Goal: Navigation & Orientation: Understand site structure

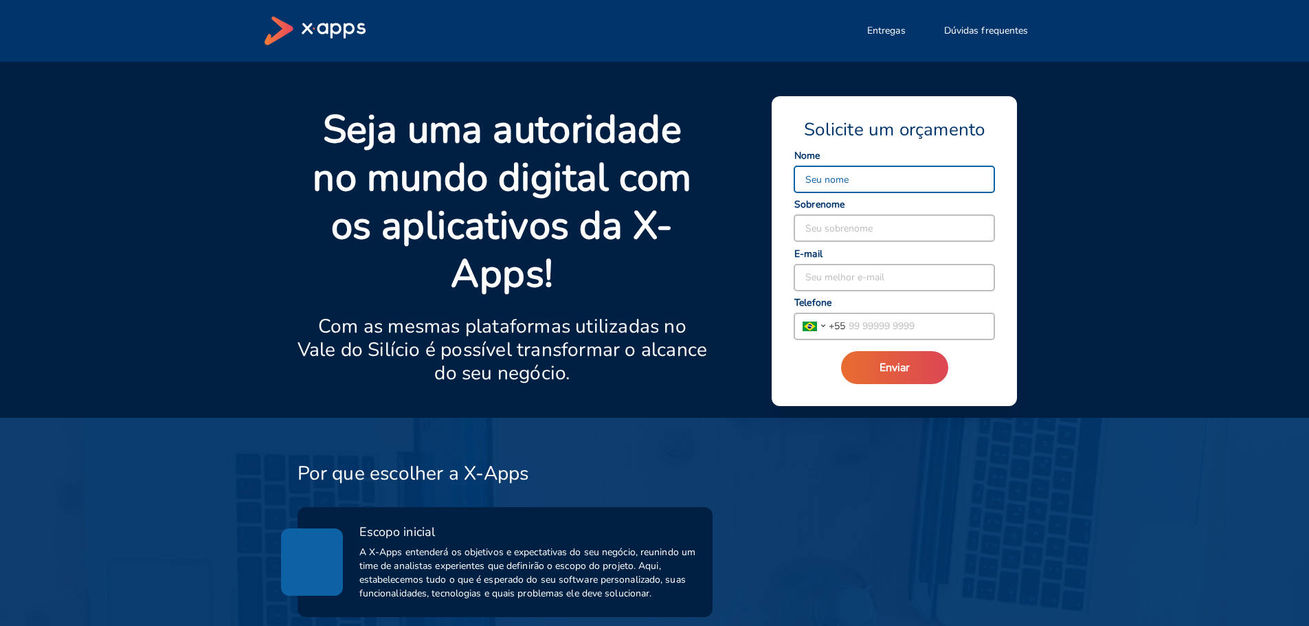
select select "BR"
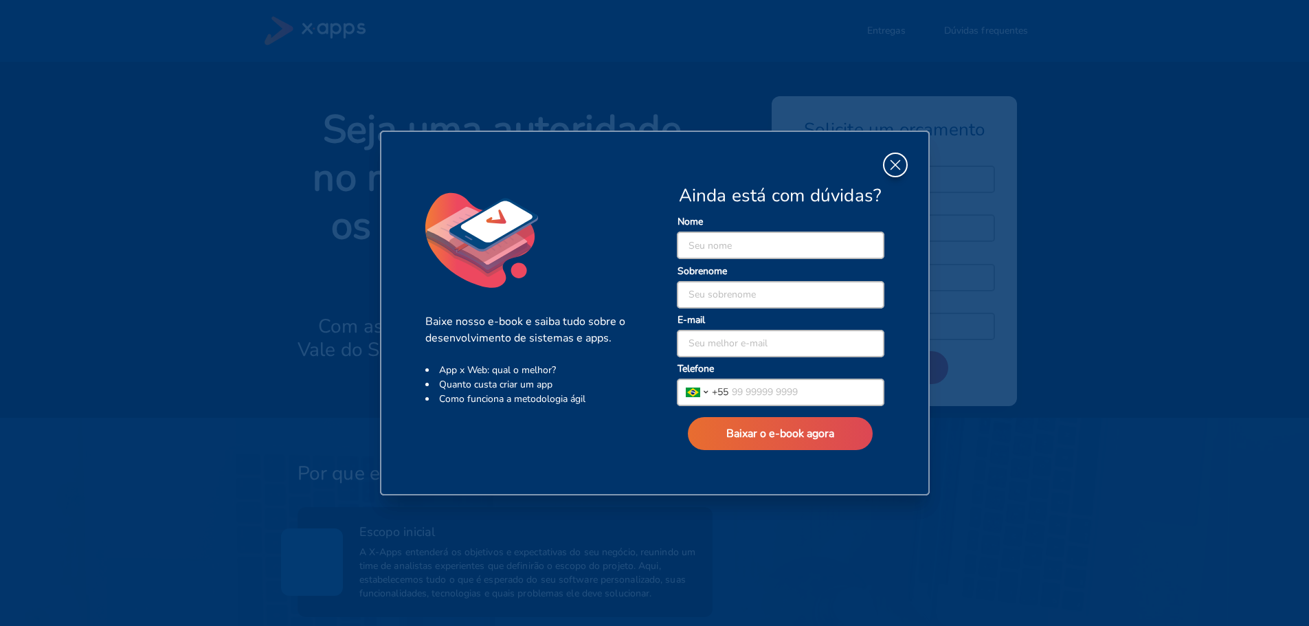
drag, startPoint x: 901, startPoint y: 163, endPoint x: 856, endPoint y: 187, distance: 50.7
click at [901, 163] on icon "button" at bounding box center [895, 165] width 18 height 18
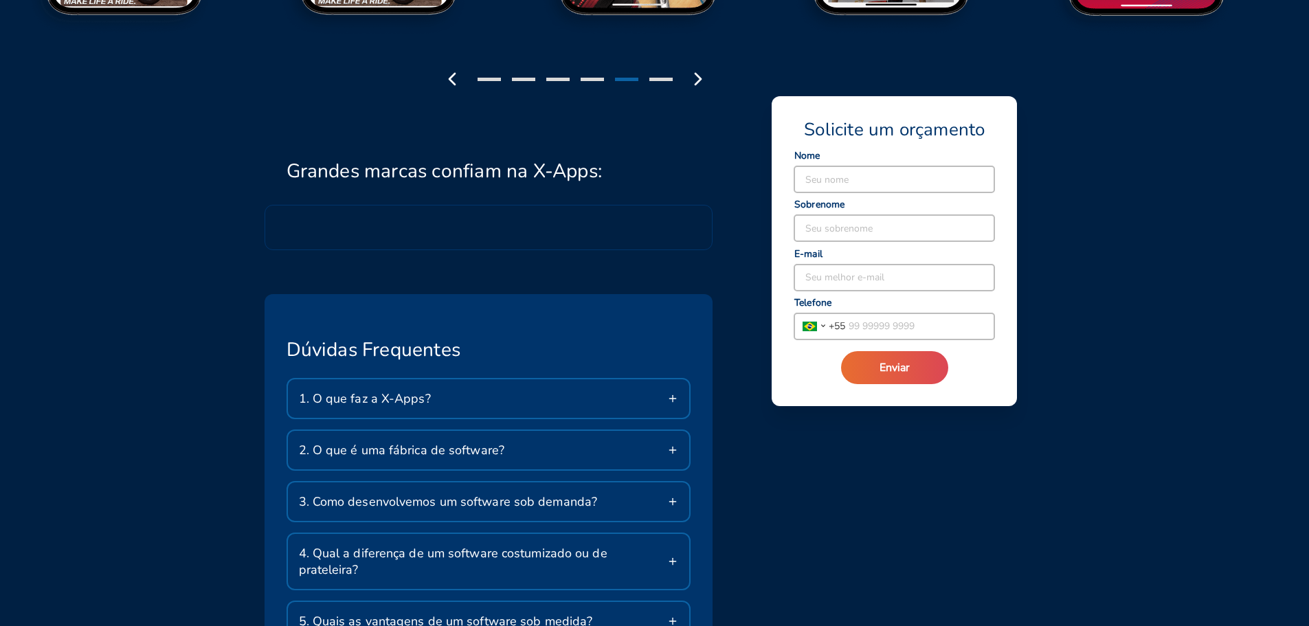
scroll to position [2061, 0]
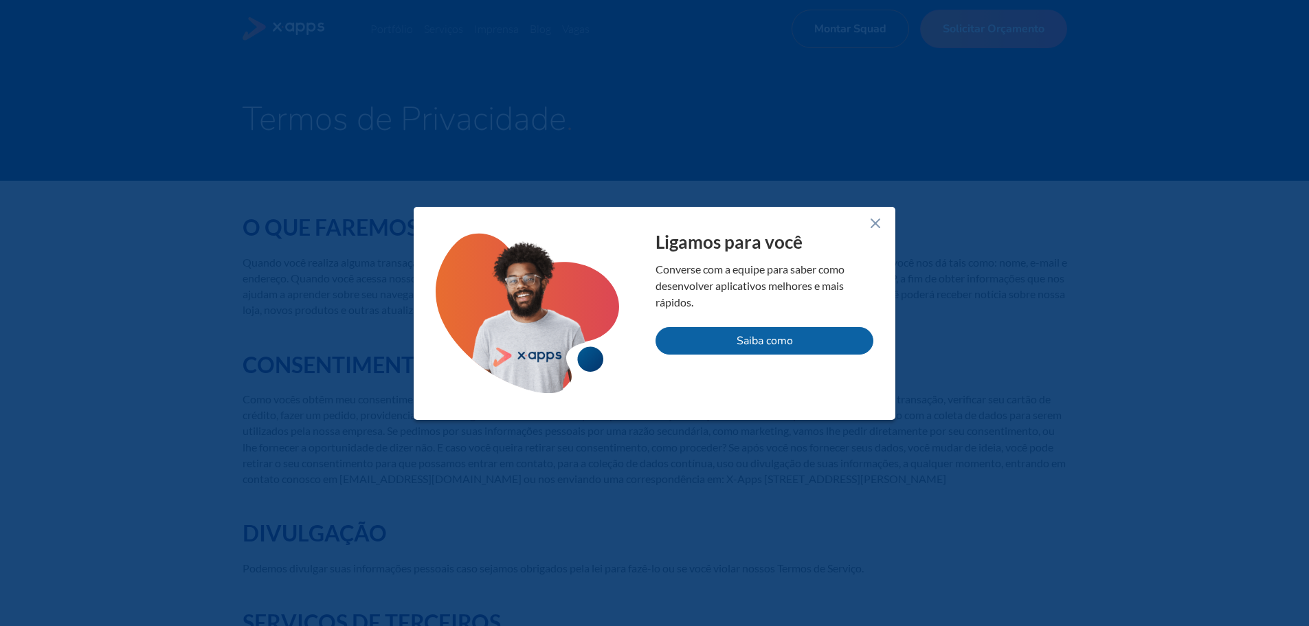
click at [881, 227] on icon at bounding box center [875, 223] width 16 height 16
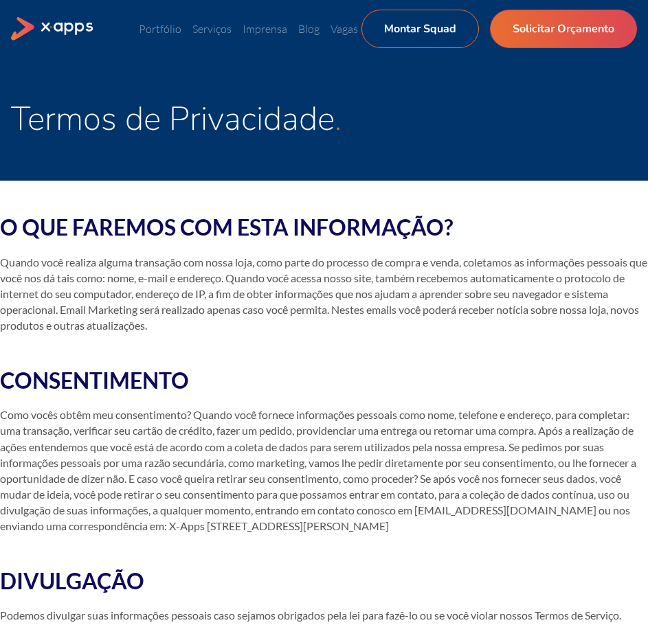
click at [267, 473] on p "Como vocês obtêm meu consentimento? Quando você fornece informações pessoais co…" at bounding box center [324, 471] width 648 height 128
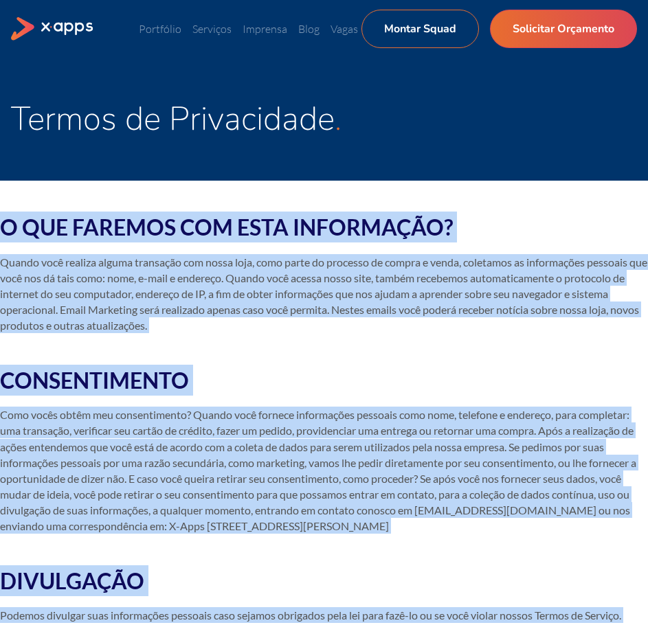
drag, startPoint x: 617, startPoint y: 414, endPoint x: -178, endPoint y: 225, distance: 816.9
copy div "L IPS DOLORSI AME CONS ADIPISCING? Elitse doei tempori utlabo etdolorem ali eni…"
click at [429, 285] on p "Quando você realiza alguma transação com nossa loja, como parte do processo de …" at bounding box center [324, 294] width 648 height 80
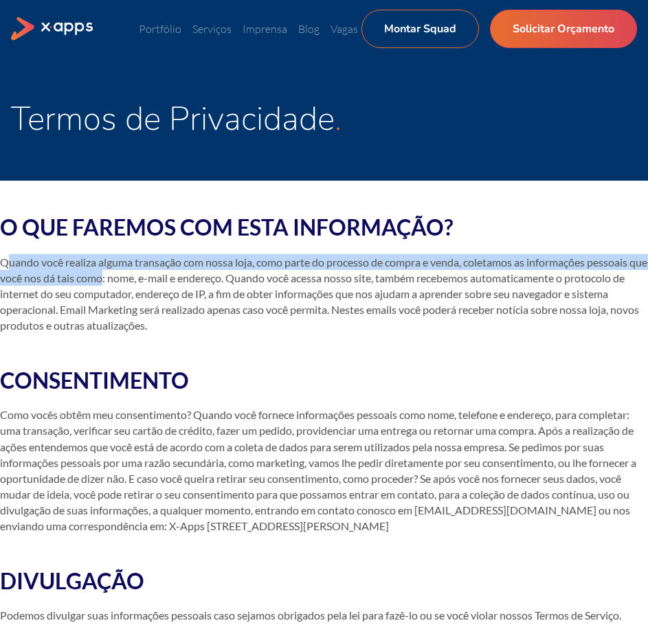
drag, startPoint x: 10, startPoint y: 266, endPoint x: 124, endPoint y: 275, distance: 115.1
click at [124, 275] on p "Quando você realiza alguma transação com nossa loja, como parte do processo de …" at bounding box center [324, 294] width 648 height 80
copy p "uando você realiza alguma transação com nossa loja, como parte do processo de c…"
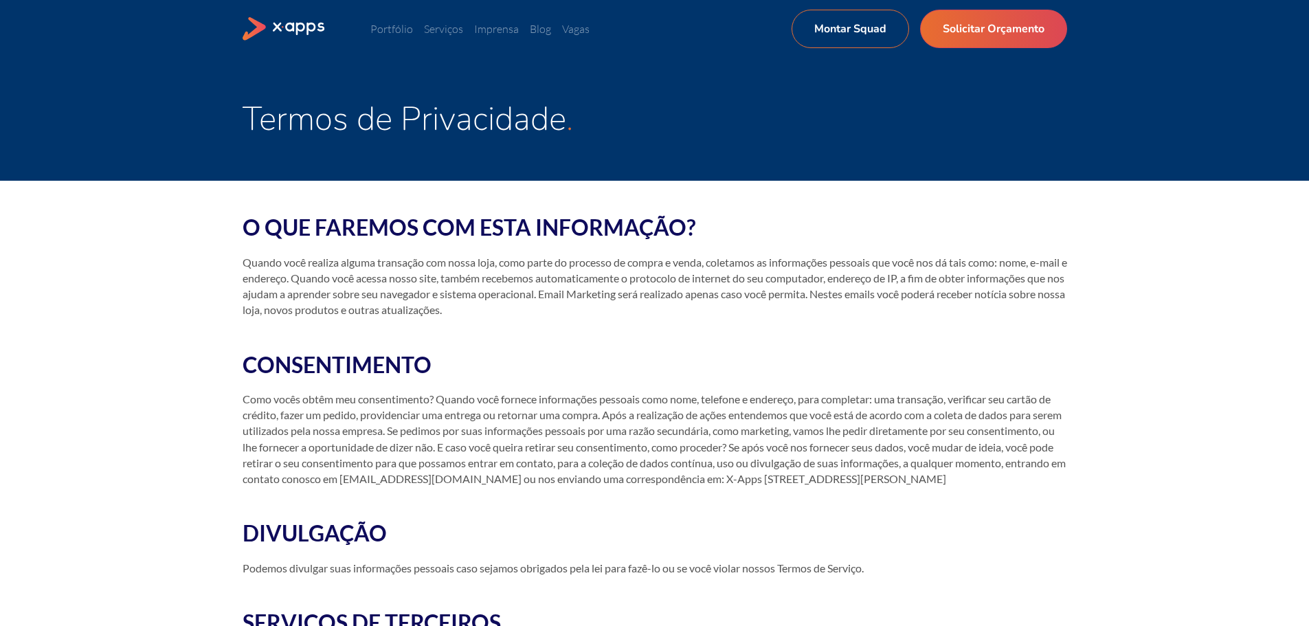
click at [595, 363] on h2 "CONSENTIMENTO" at bounding box center [654, 364] width 824 height 31
click at [647, 278] on p "Quando você realiza alguma transação com nossa loja, como parte do processo de …" at bounding box center [654, 286] width 824 height 64
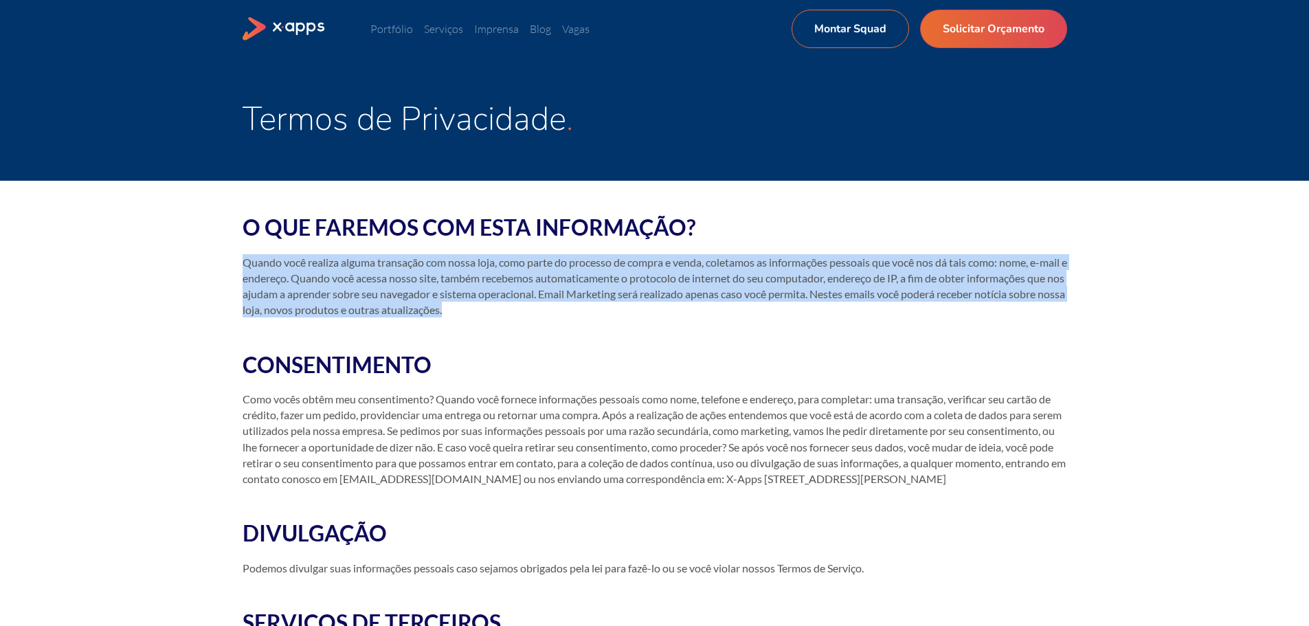
drag, startPoint x: 242, startPoint y: 265, endPoint x: 600, endPoint y: 310, distance: 360.0
click at [600, 310] on p "Quando você realiza alguma transação com nossa loja, como parte do processo de …" at bounding box center [654, 286] width 824 height 64
copy p "Quando você realiza alguma transação com nossa loja, como parte do processo de …"
click at [527, 275] on p "Quando você realiza alguma transação com nossa loja, como parte do processo de …" at bounding box center [654, 286] width 824 height 64
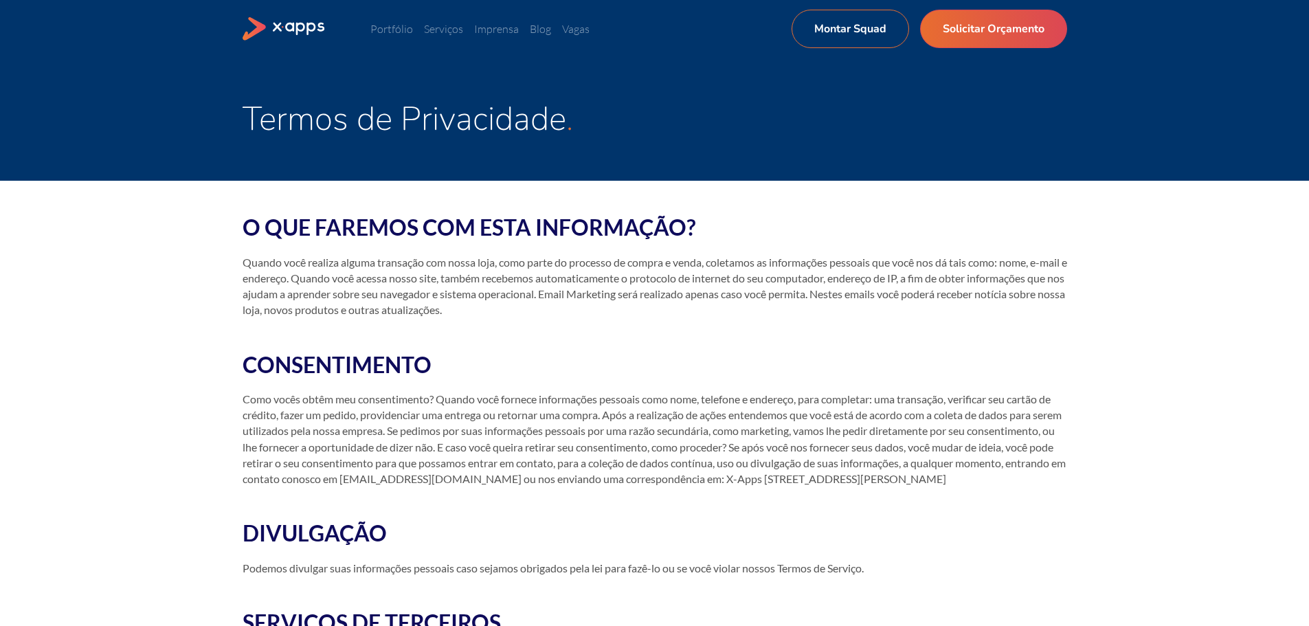
drag, startPoint x: 1069, startPoint y: 485, endPoint x: 241, endPoint y: 399, distance: 832.1
click at [241, 399] on main "Termos de Privacidade O QUE FAREMOS COM ESTA INFORMAÇÃO? Quando você realiza al…" at bounding box center [654, 622] width 1309 height 1129
copy p "Como vocês obtêm meu consentimento? Quando você fornece informações pessoais co…"
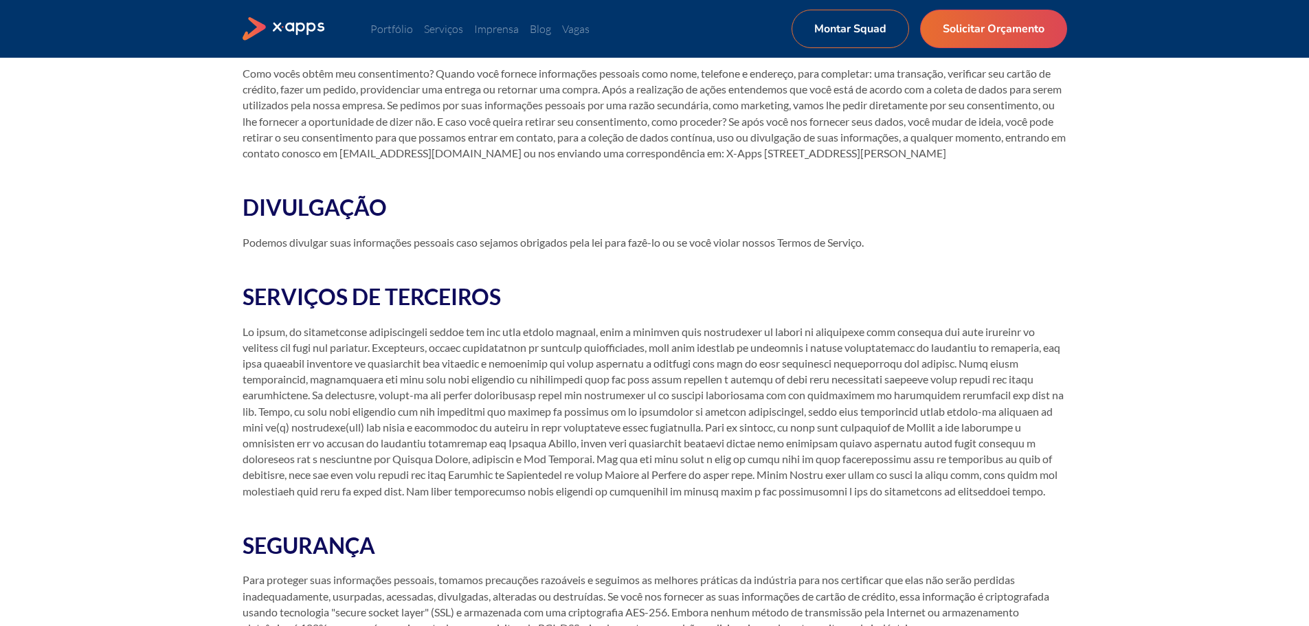
scroll to position [343, 0]
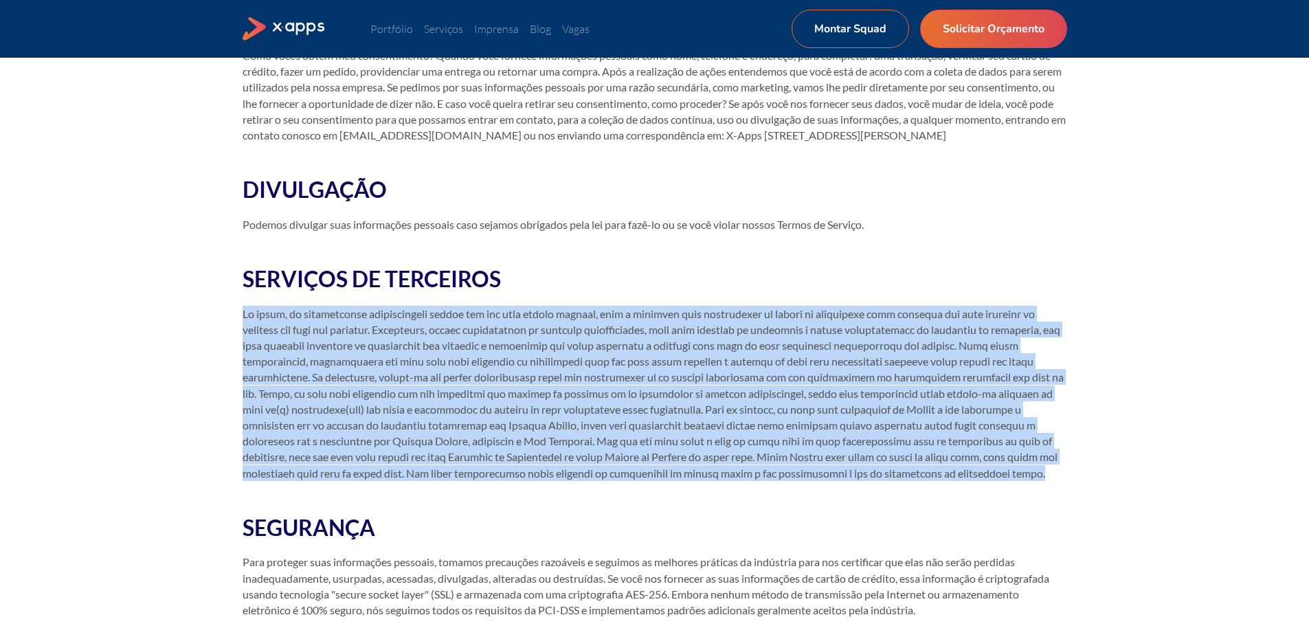
drag, startPoint x: 242, startPoint y: 312, endPoint x: 1042, endPoint y: 477, distance: 817.0
click at [647, 477] on p at bounding box center [654, 393] width 824 height 175
copy p "Lo ipsum, do sitametconse adipiscingeli seddoe tem inc utla etdolo magnaal, eni…"
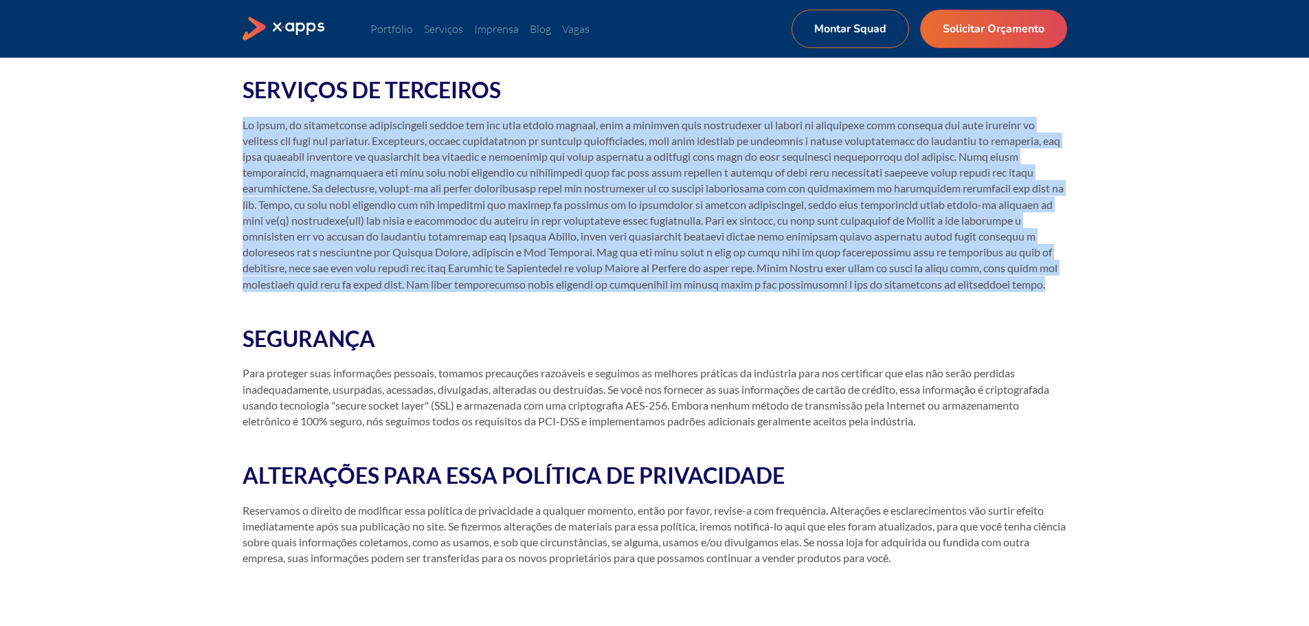
scroll to position [550, 0]
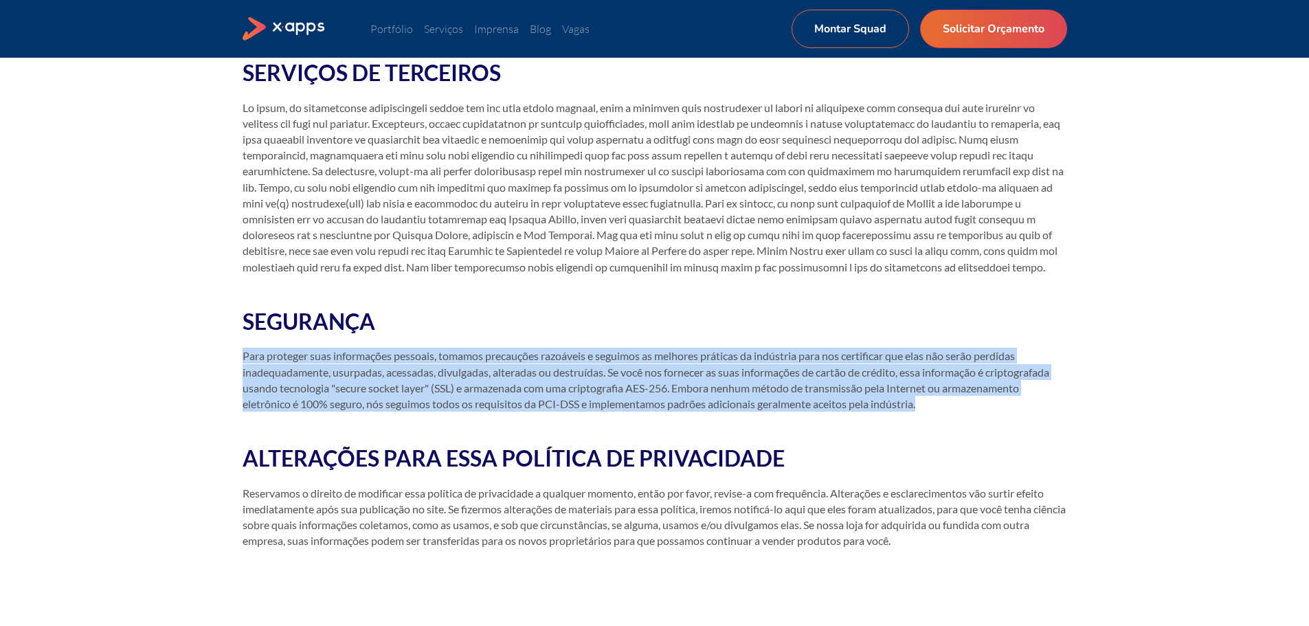
drag, startPoint x: 944, startPoint y: 407, endPoint x: 216, endPoint y: 363, distance: 728.7
click at [216, 363] on main "Termos de Privacidade O QUE FAREMOS COM ESTA INFORMAÇÃO? Quando você realiza al…" at bounding box center [654, 72] width 1309 height 1129
copy p "Para proteger suas informações pessoais, tomamos precauções razoáveis e seguimo…"
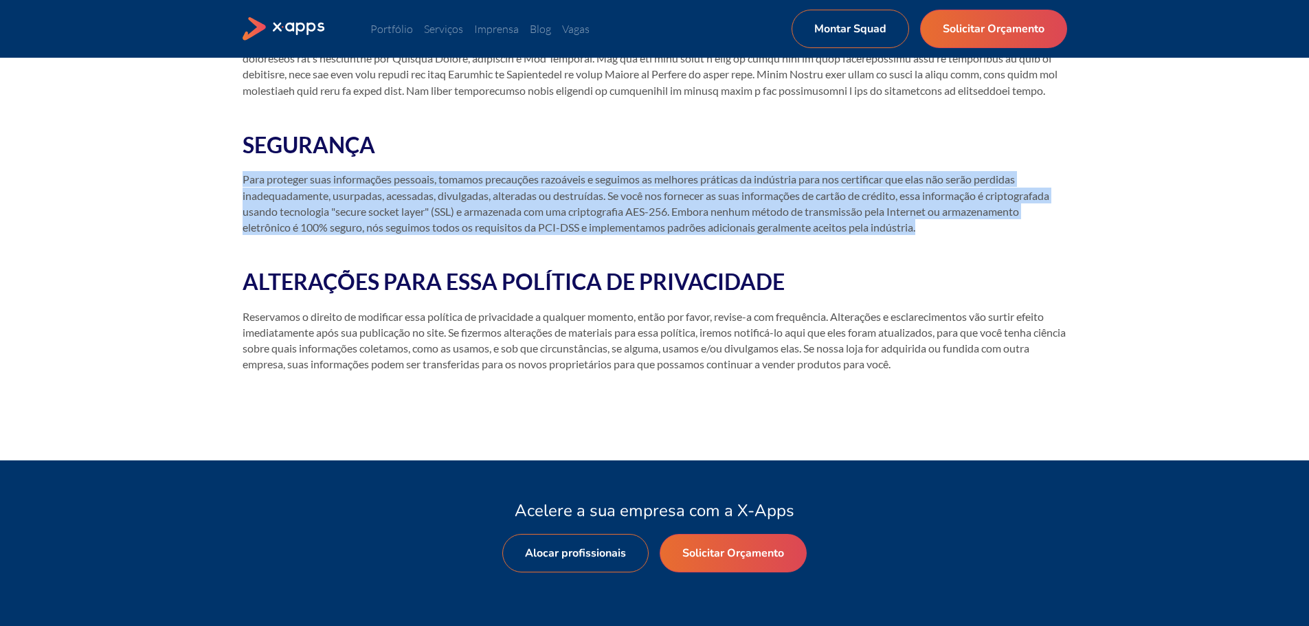
scroll to position [756, 0]
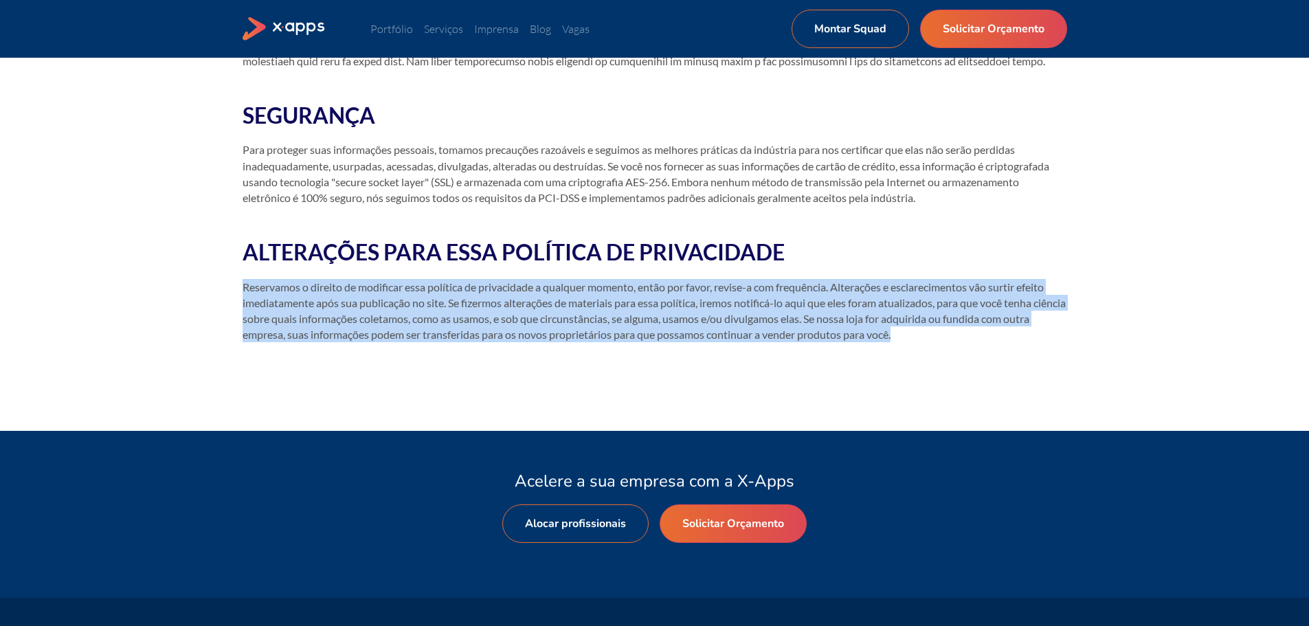
drag, startPoint x: 953, startPoint y: 335, endPoint x: 212, endPoint y: 291, distance: 742.5
copy p "Reservamos o direito de modificar essa política de privacidade a qualquer momen…"
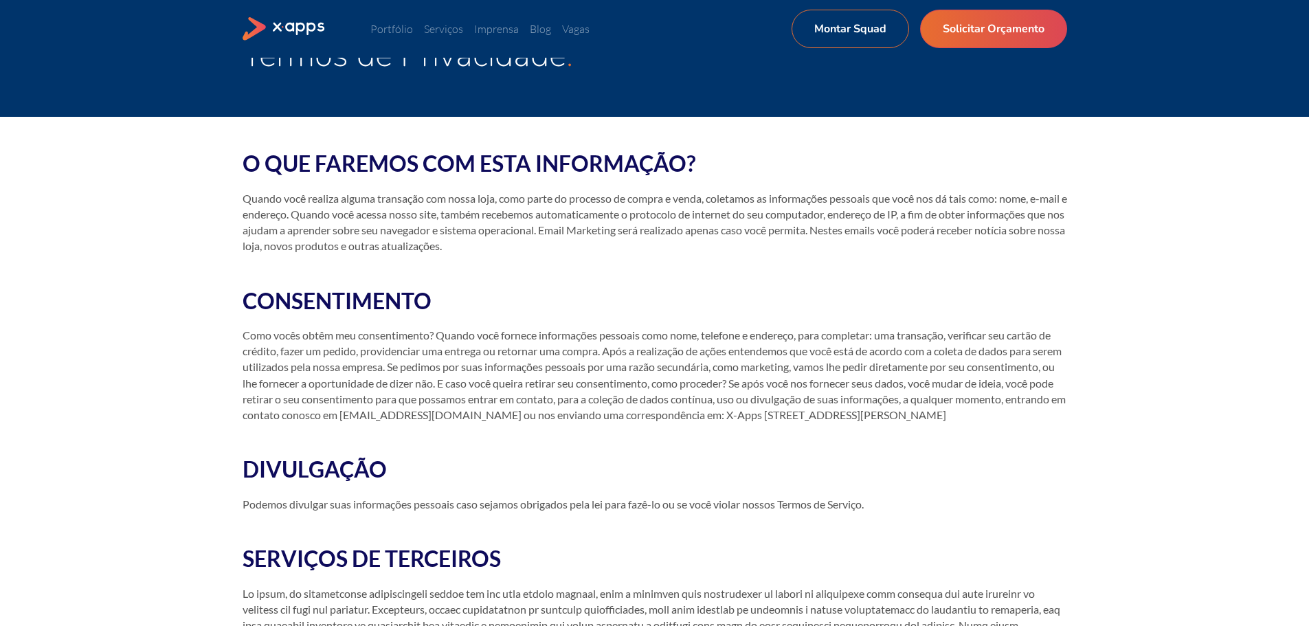
scroll to position [0, 0]
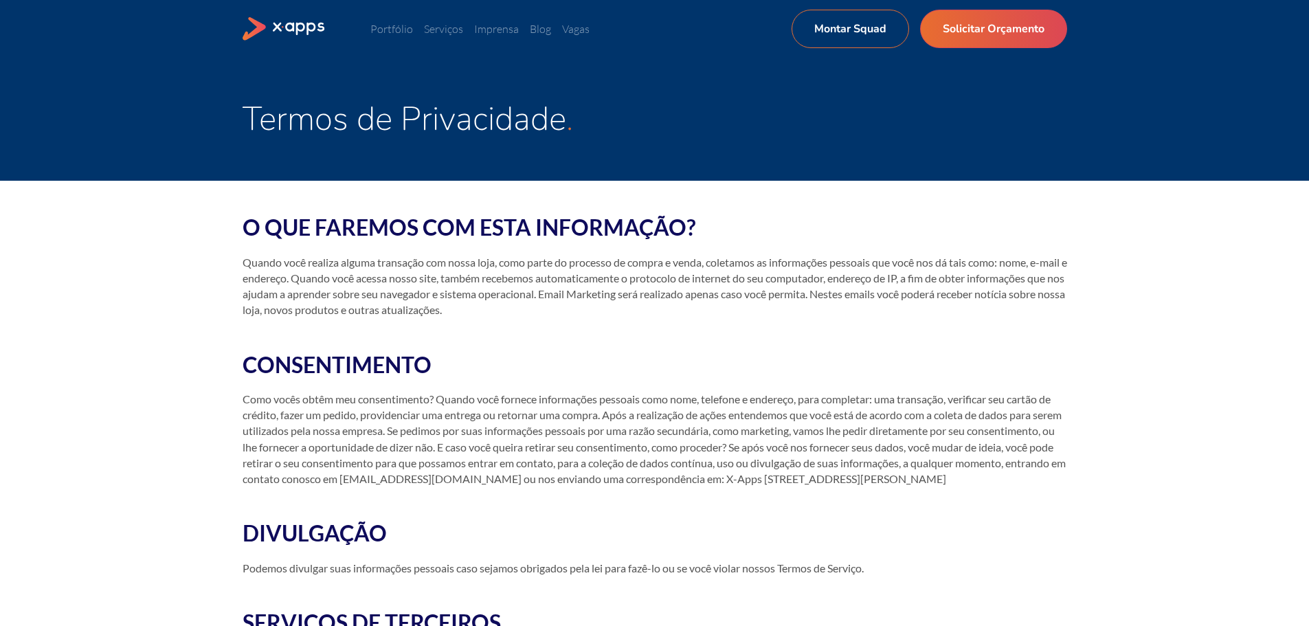
click at [577, 176] on div "Termos de Privacidade" at bounding box center [654, 119] width 1309 height 123
click at [398, 32] on link "Portfólio" at bounding box center [391, 29] width 43 height 14
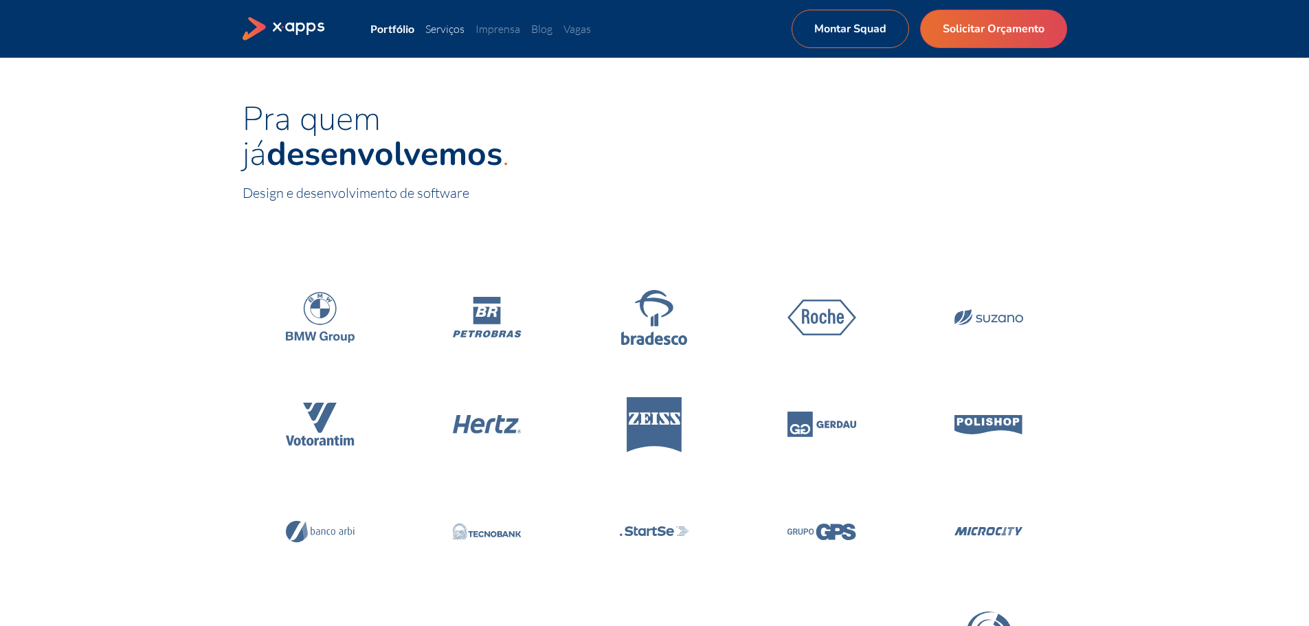
click at [440, 30] on link "Serviços" at bounding box center [444, 29] width 39 height 14
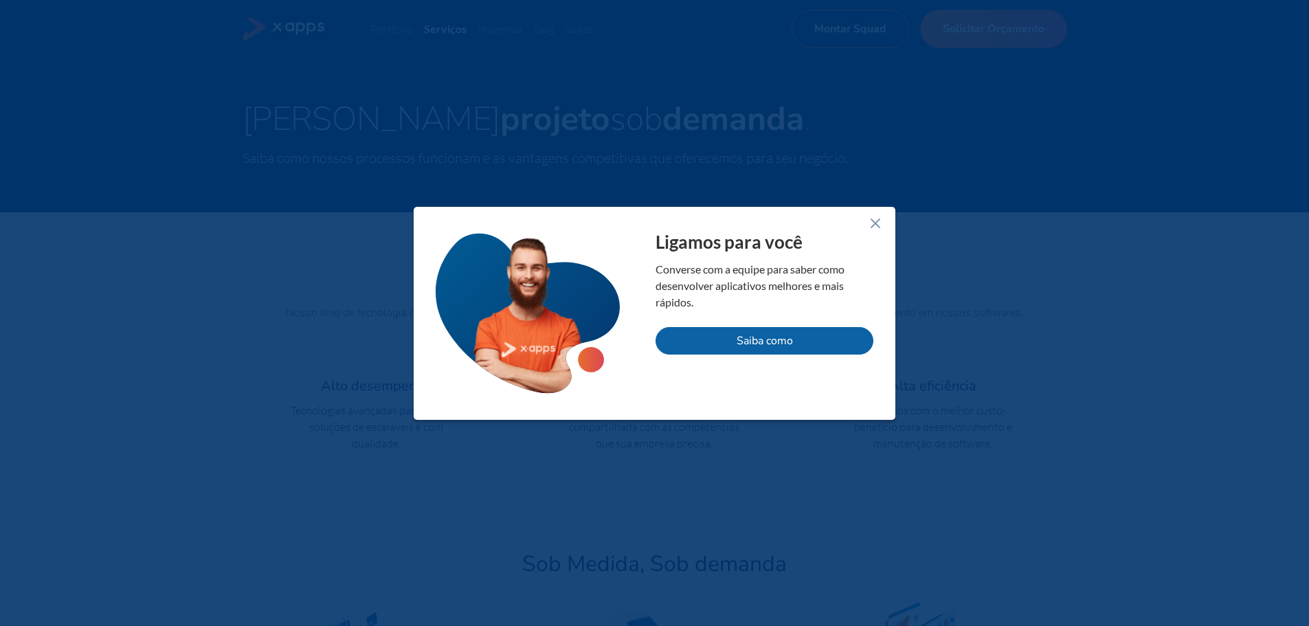
click at [871, 228] on icon at bounding box center [875, 223] width 16 height 16
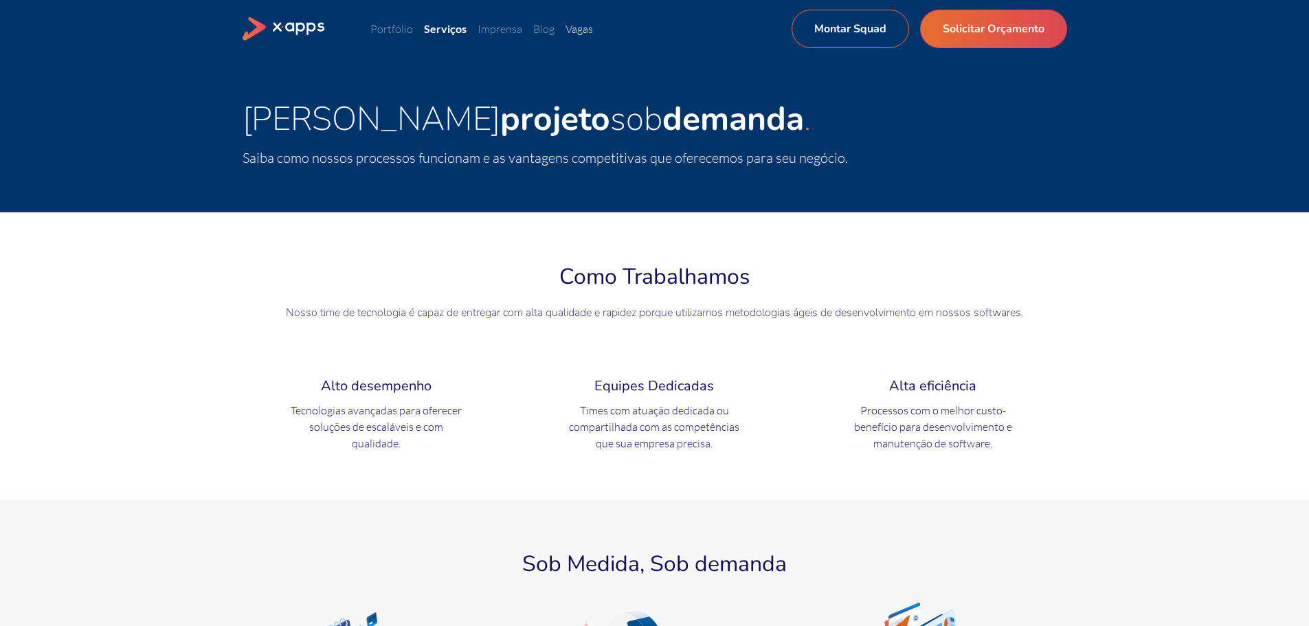
click at [568, 27] on link "Vagas" at bounding box center [578, 29] width 27 height 14
